Goal: Transaction & Acquisition: Download file/media

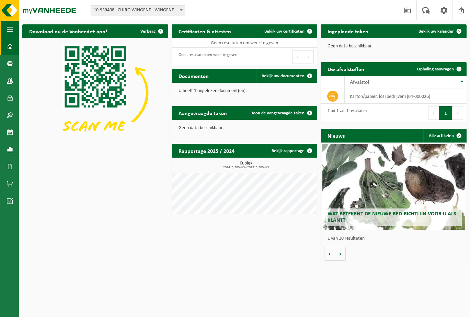
click at [13, 33] on button "Navigatie" at bounding box center [9, 29] width 19 height 17
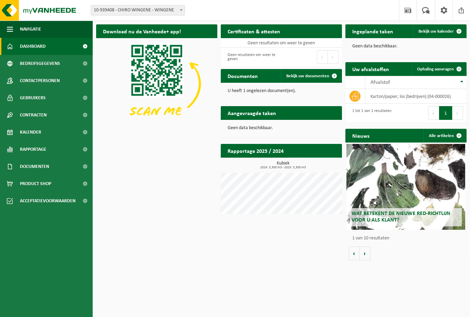
click at [300, 157] on link "Bekijk rapportage" at bounding box center [316, 164] width 51 height 14
click at [293, 74] on span "Bekijk uw documenten" at bounding box center [308, 76] width 43 height 4
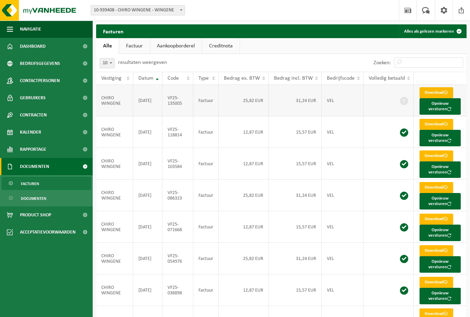
click at [440, 92] on link "Download" at bounding box center [437, 92] width 34 height 11
click at [121, 102] on td "CHIRO WINGENE" at bounding box center [114, 101] width 37 height 32
click at [122, 102] on td "CHIRO WINGENE" at bounding box center [114, 101] width 37 height 32
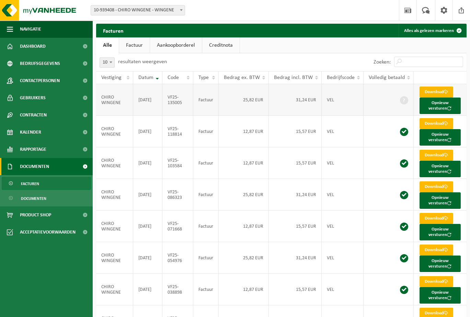
click at [438, 97] on link "Download" at bounding box center [437, 92] width 34 height 11
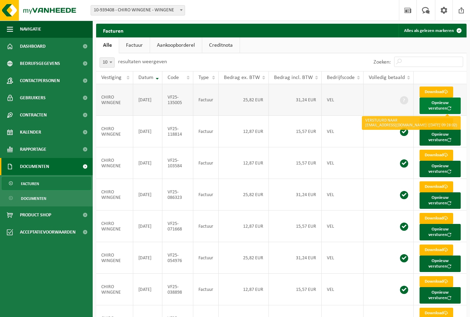
click at [439, 104] on button "Opnieuw versturen" at bounding box center [440, 106] width 41 height 16
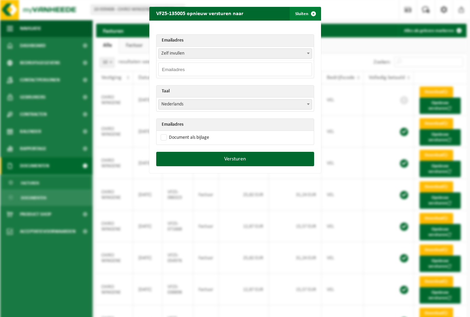
click at [313, 12] on span "button" at bounding box center [314, 14] width 14 height 14
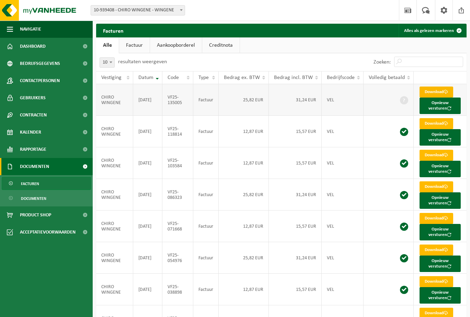
click at [430, 96] on link "Download" at bounding box center [437, 92] width 34 height 11
click at [430, 94] on link "Download" at bounding box center [437, 92] width 34 height 11
